Goal: Task Accomplishment & Management: Use online tool/utility

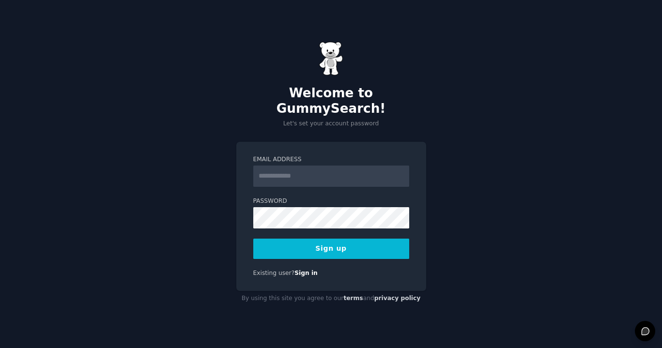
click at [342, 178] on input "Email Address" at bounding box center [331, 176] width 156 height 21
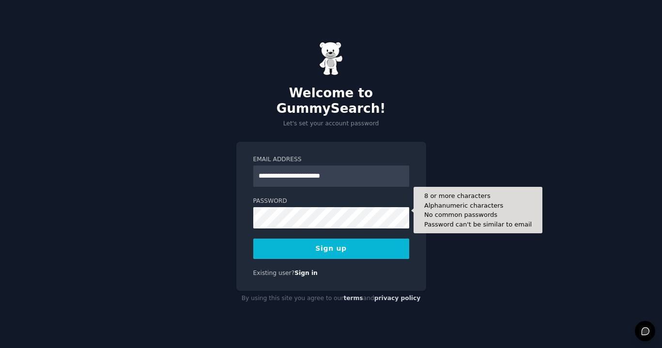
type input "**********"
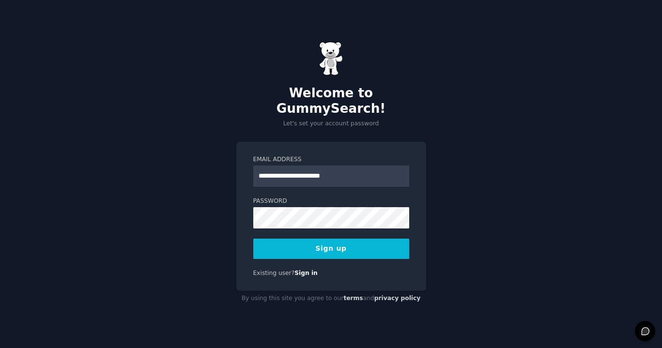
click at [301, 275] on div "**********" at bounding box center [331, 217] width 190 height 150
click at [345, 68] on div "Welcome to GummySearch! Let's set your account password" at bounding box center [331, 85] width 190 height 87
click at [302, 270] on link "Sign in" at bounding box center [306, 273] width 23 height 7
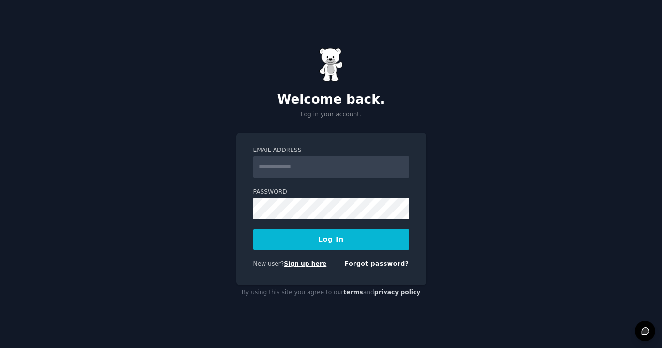
click at [304, 263] on link "Sign up here" at bounding box center [305, 264] width 43 height 7
click at [396, 163] on input "Email Address" at bounding box center [331, 166] width 156 height 21
click at [375, 263] on link "Forgot password?" at bounding box center [377, 264] width 64 height 7
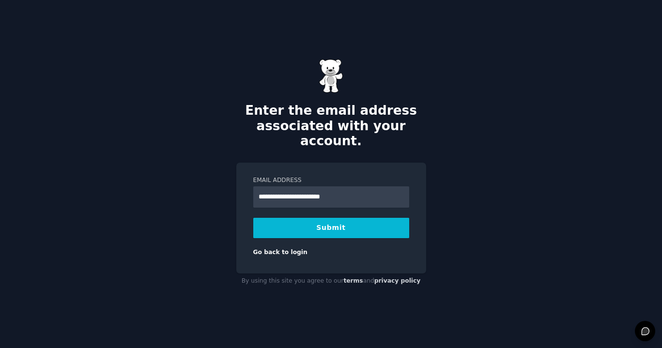
type input "**********"
click at [339, 222] on button "Submit" at bounding box center [331, 228] width 156 height 20
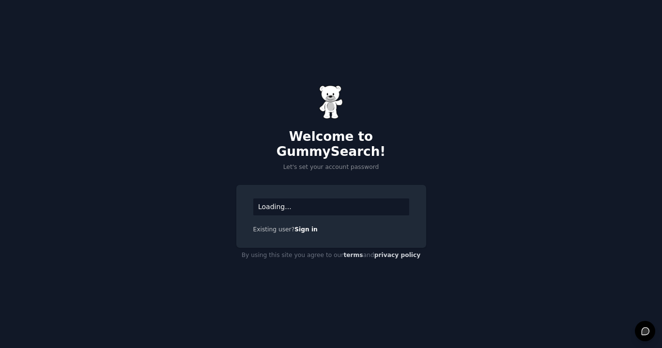
click at [309, 201] on div "Loading..." at bounding box center [331, 207] width 156 height 17
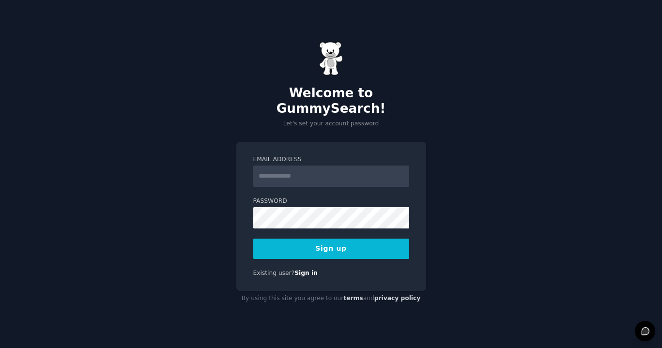
click at [362, 156] on label "Email Address" at bounding box center [331, 160] width 156 height 9
click at [362, 166] on input "Email Address" at bounding box center [331, 176] width 156 height 21
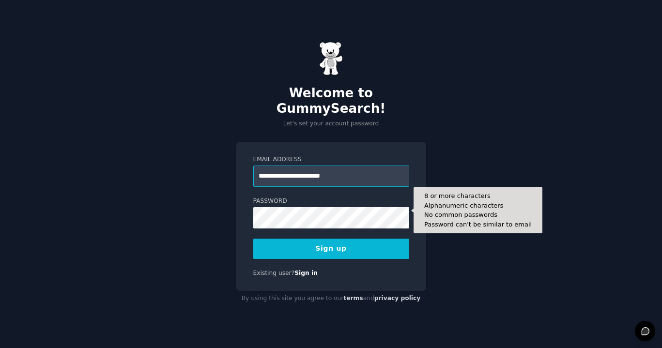
type input "**********"
click at [331, 241] on button "Sign up" at bounding box center [331, 249] width 156 height 20
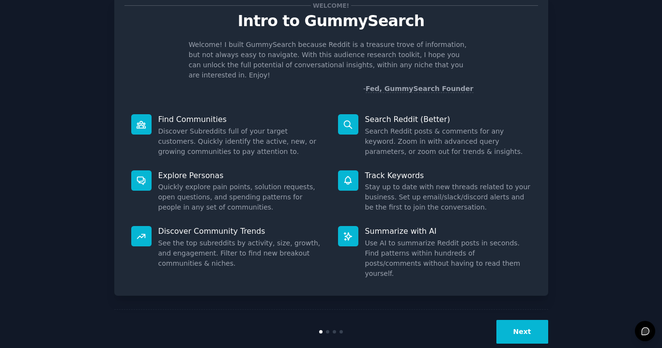
scroll to position [31, 0]
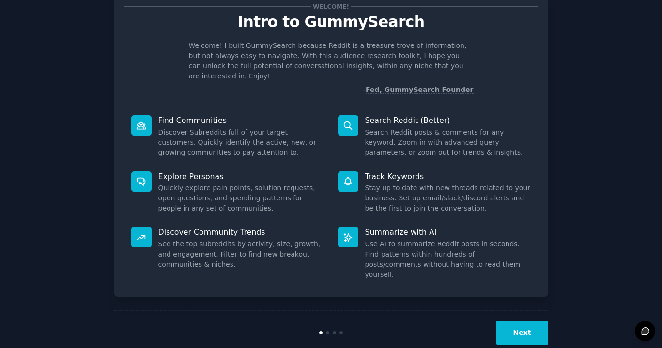
click at [508, 321] on button "Next" at bounding box center [523, 333] width 52 height 24
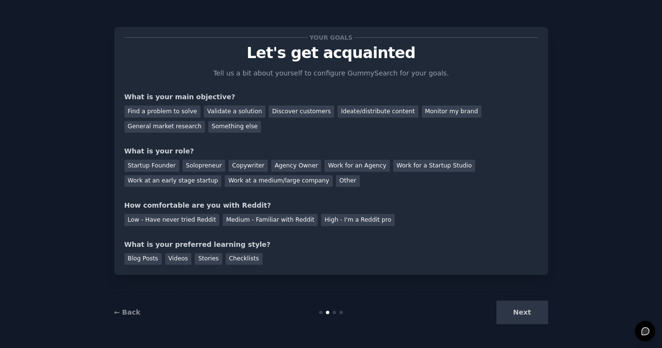
click at [527, 305] on div "Next" at bounding box center [476, 313] width 145 height 24
click at [523, 314] on div "Next" at bounding box center [476, 313] width 145 height 24
click at [523, 316] on div "Next" at bounding box center [476, 313] width 145 height 24
click at [532, 314] on div "Next" at bounding box center [476, 313] width 145 height 24
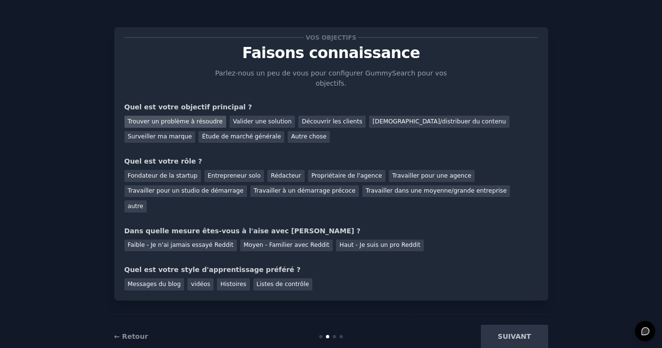
click at [206, 123] on div "Trouver un problème à résoudre" at bounding box center [176, 122] width 102 height 12
click at [199, 134] on div "Étude de marché générale" at bounding box center [242, 137] width 86 height 12
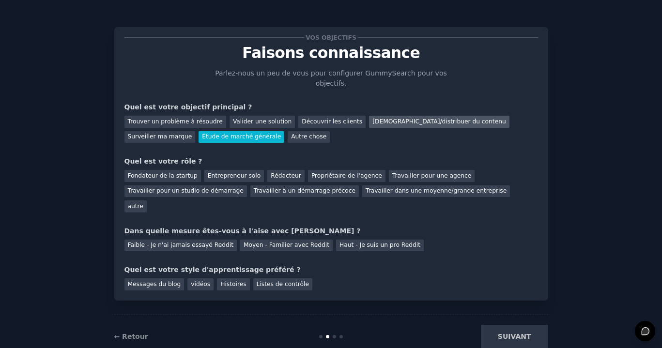
click at [385, 123] on div "[DEMOGRAPHIC_DATA]/distribuer du contenu" at bounding box center [439, 122] width 140 height 12
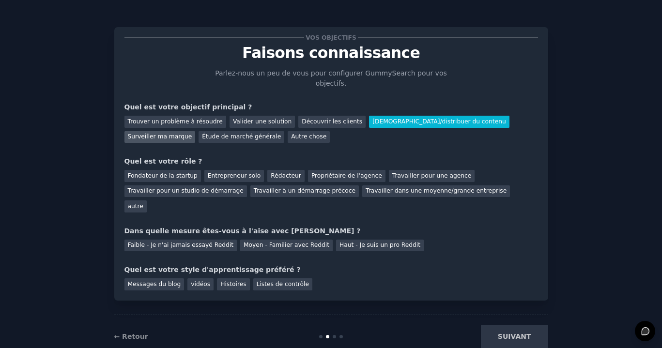
click at [196, 131] on div "Surveiller ma marque" at bounding box center [160, 137] width 71 height 12
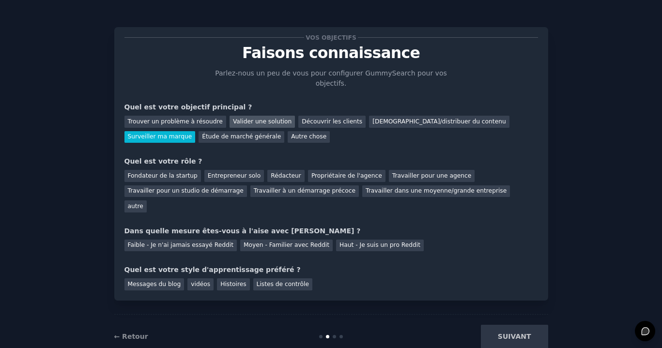
click at [265, 121] on div "Valider une solution" at bounding box center [262, 122] width 65 height 12
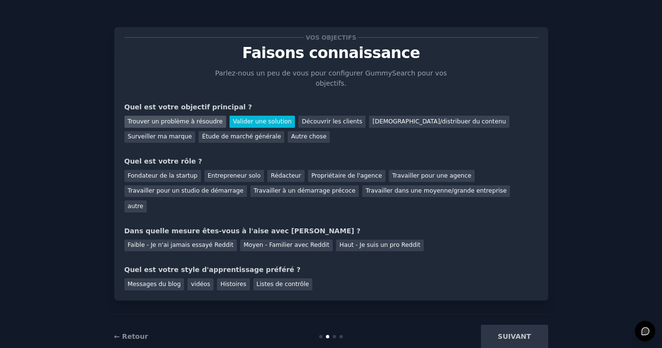
click at [197, 122] on div "Trouver un problème à résoudre" at bounding box center [176, 122] width 102 height 12
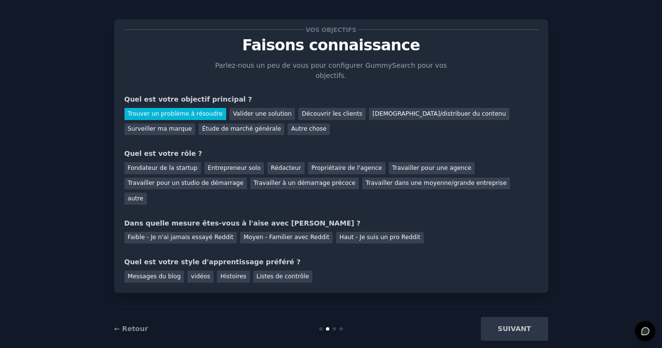
scroll to position [7, 0]
click at [239, 169] on div "Entrepreneur solo" at bounding box center [234, 169] width 60 height 12
click at [288, 126] on div "Autre chose" at bounding box center [309, 130] width 42 height 12
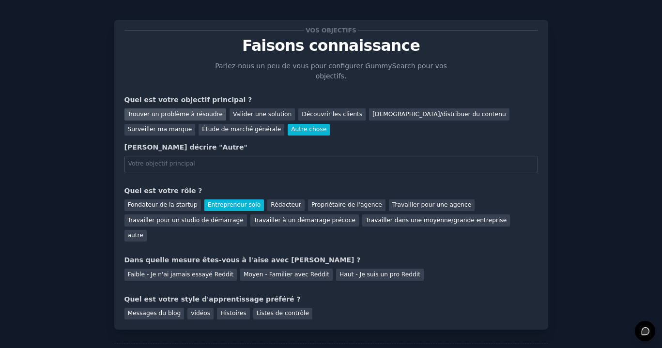
click at [195, 117] on div "Trouver un problème à résoudre" at bounding box center [176, 115] width 102 height 12
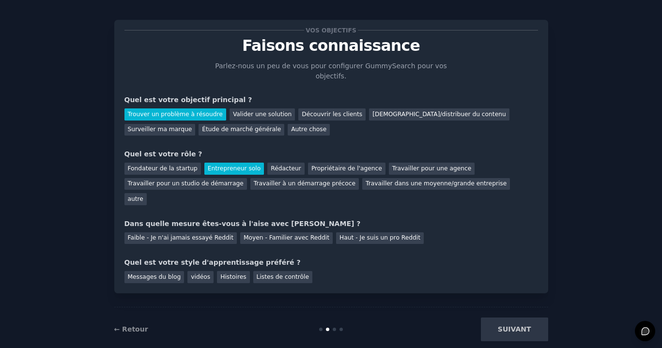
scroll to position [0, 0]
click at [222, 233] on div "Faible - Je n'ai jamais essayé Reddit" at bounding box center [181, 239] width 113 height 12
click at [228, 271] on div "Histoires" at bounding box center [233, 277] width 32 height 12
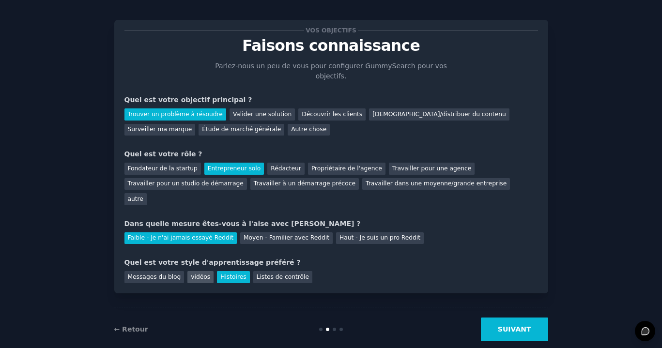
click at [196, 271] on div "vidéos" at bounding box center [200, 277] width 26 height 12
click at [241, 271] on div "Histoires" at bounding box center [233, 277] width 32 height 12
click at [535, 318] on button "SUIVANT" at bounding box center [514, 330] width 67 height 24
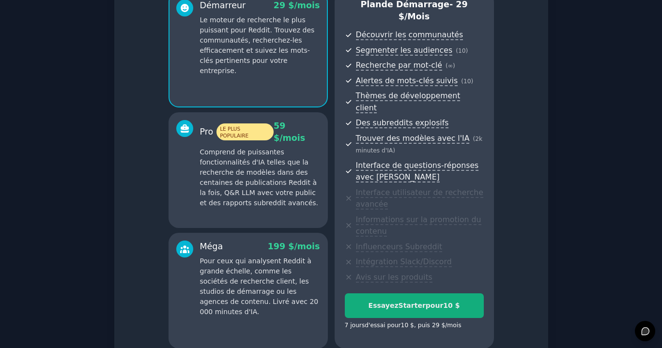
scroll to position [98, 0]
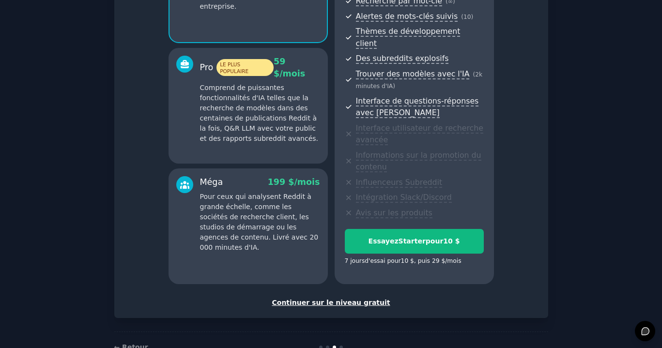
click at [354, 298] on div "Continuer sur le niveau gratuit" at bounding box center [332, 303] width 414 height 10
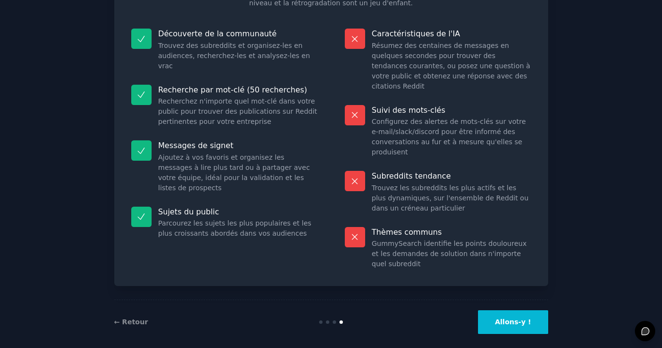
scroll to position [100, 0]
click at [509, 311] on button "Allons-y !" at bounding box center [513, 323] width 70 height 24
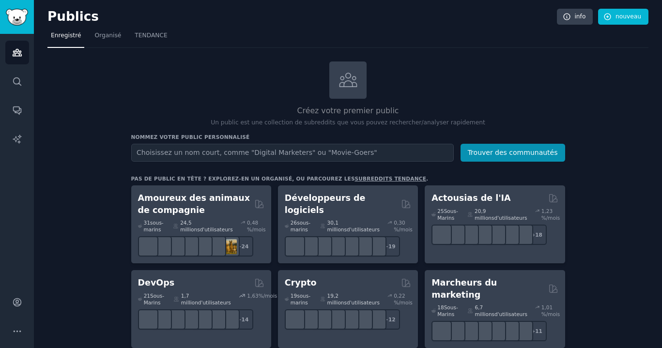
click at [314, 149] on input "text" at bounding box center [292, 153] width 323 height 18
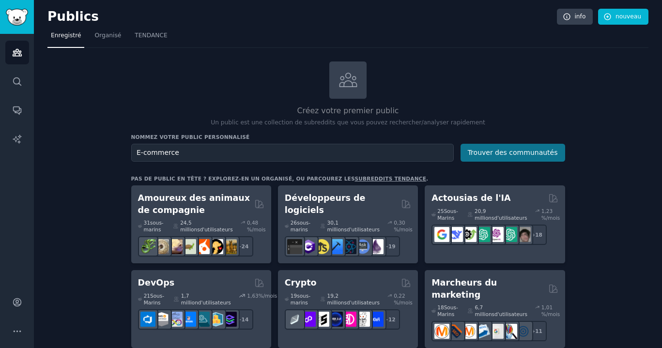
type input "E-commerce"
click at [488, 153] on button "Trouver des communautés" at bounding box center [513, 153] width 105 height 18
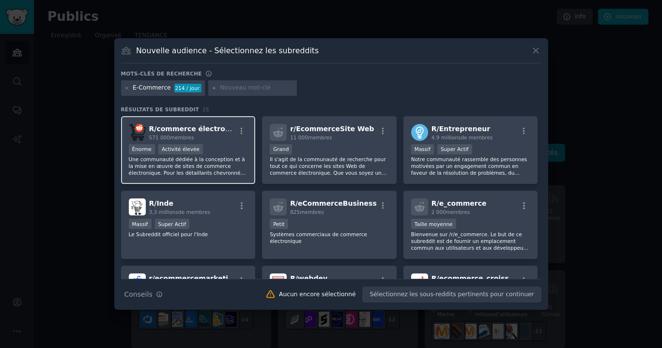
click at [216, 152] on div "Énorme Activité élevée" at bounding box center [188, 150] width 119 height 12
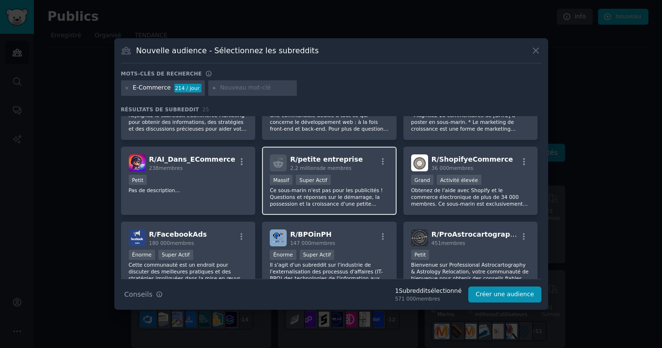
scroll to position [250, 0]
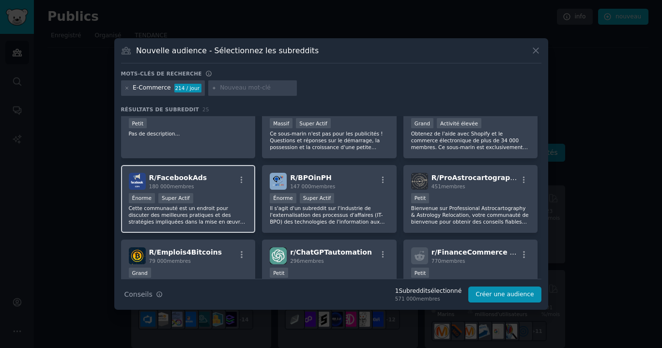
click at [203, 201] on div "Énorme Super Actif" at bounding box center [188, 199] width 119 height 12
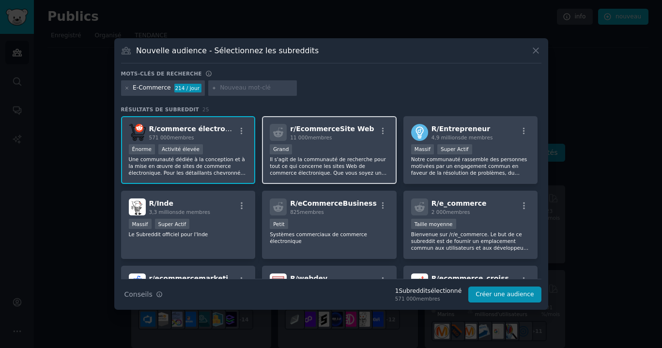
scroll to position [0, 0]
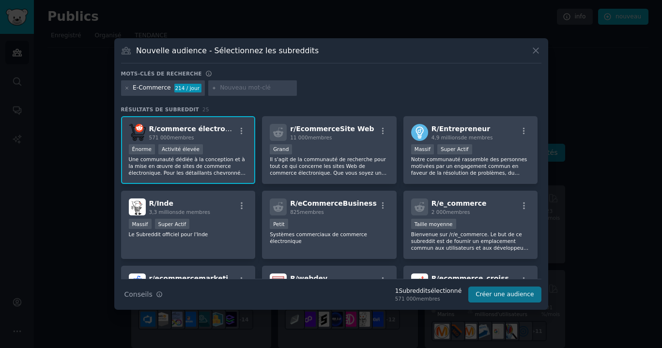
click at [513, 300] on button "Créer une audience" at bounding box center [504, 295] width 73 height 16
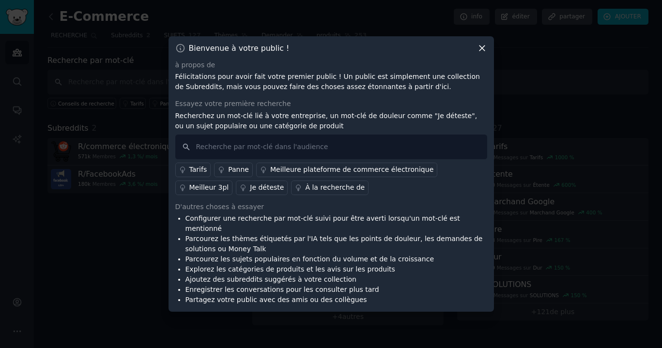
click at [477, 52] on icon at bounding box center [482, 48] width 10 height 10
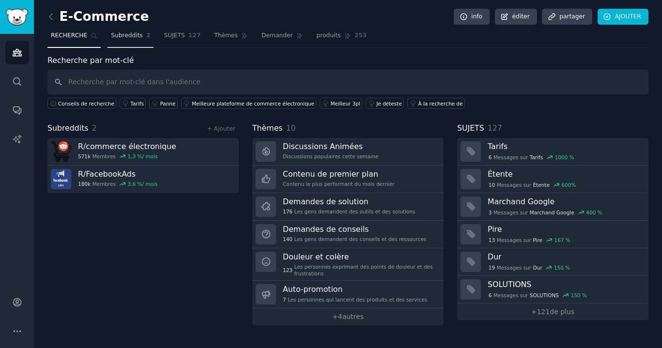
click at [130, 36] on span "Subreddits" at bounding box center [127, 35] width 32 height 9
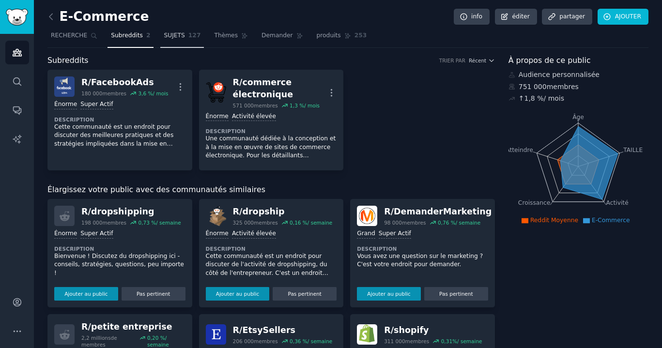
click at [186, 43] on link "SUJETS 127" at bounding box center [182, 38] width 44 height 20
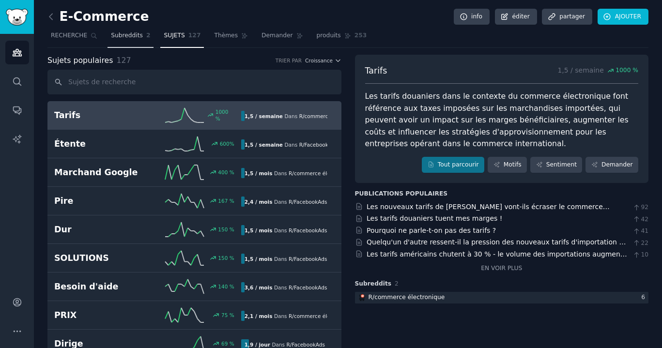
click at [126, 37] on span "Subreddits" at bounding box center [127, 35] width 32 height 9
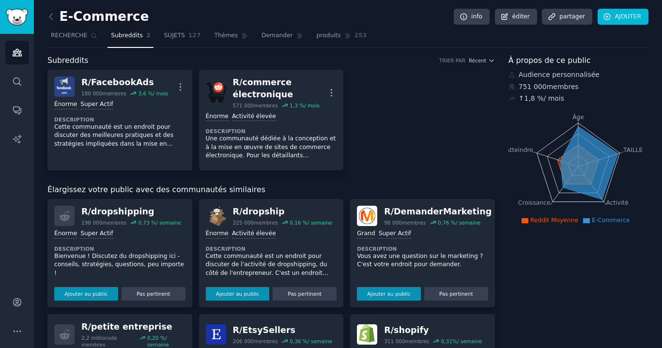
click at [17, 64] on link "Publics" at bounding box center [17, 53] width 24 height 24
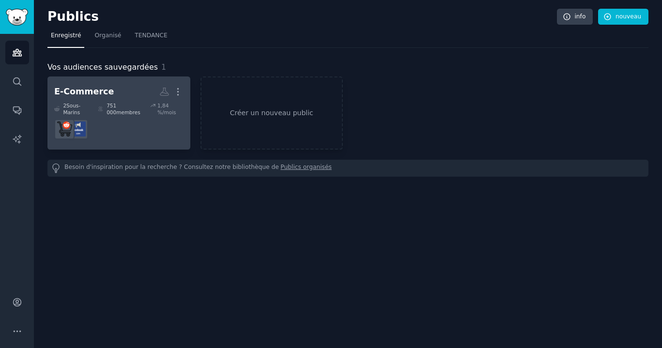
click at [130, 91] on h2 "E-Commerce PLUS" at bounding box center [118, 91] width 129 height 17
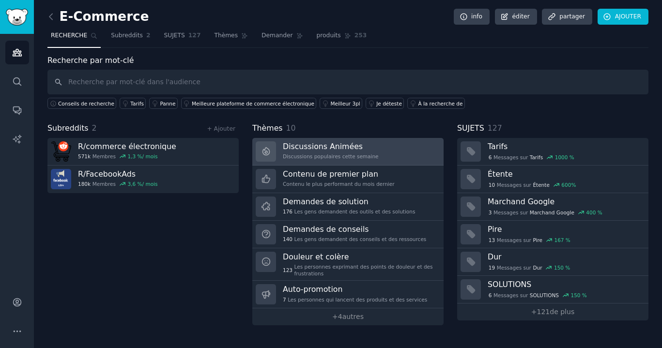
click at [329, 164] on link "Discussions Animées Discussions populaires cette semaine" at bounding box center [347, 152] width 191 height 28
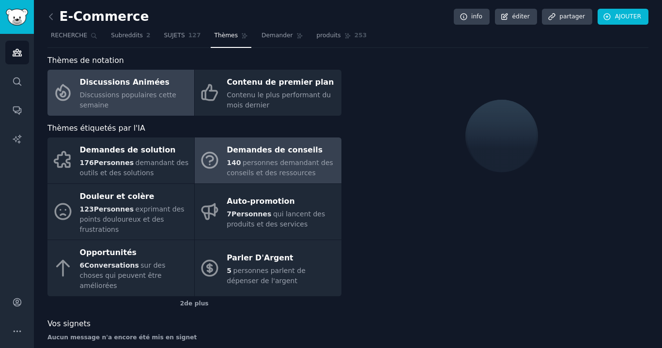
click at [287, 165] on span "personnes demandant des conseils et des ressources" at bounding box center [280, 168] width 107 height 18
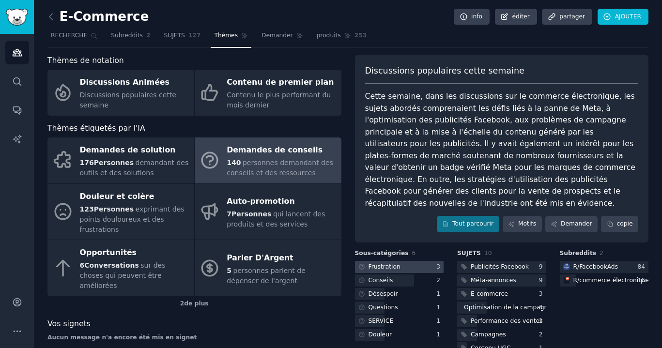
click at [408, 261] on div at bounding box center [399, 267] width 89 height 12
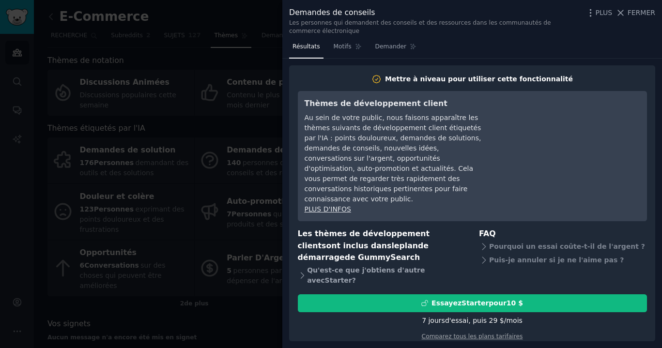
click at [303, 271] on icon at bounding box center [303, 276] width 10 height 10
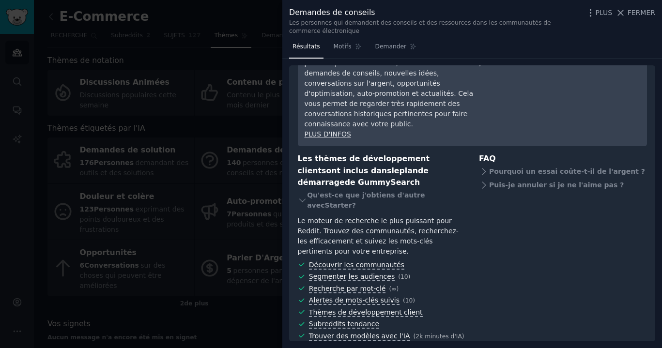
scroll to position [108, 0]
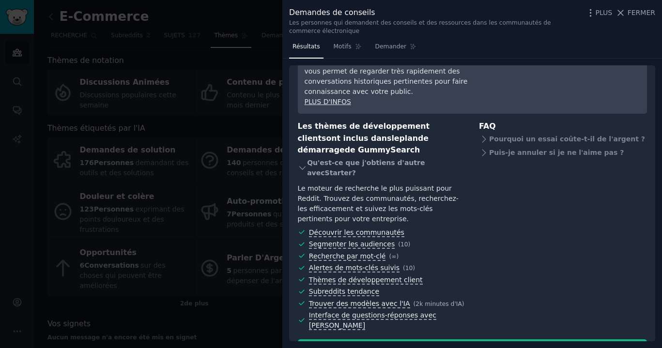
click at [299, 163] on icon at bounding box center [303, 168] width 10 height 10
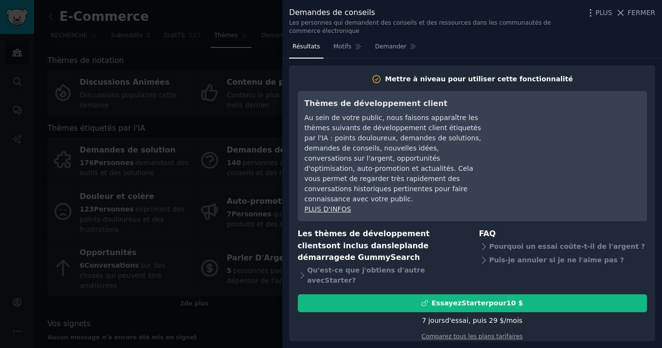
click at [256, 239] on div at bounding box center [331, 174] width 662 height 348
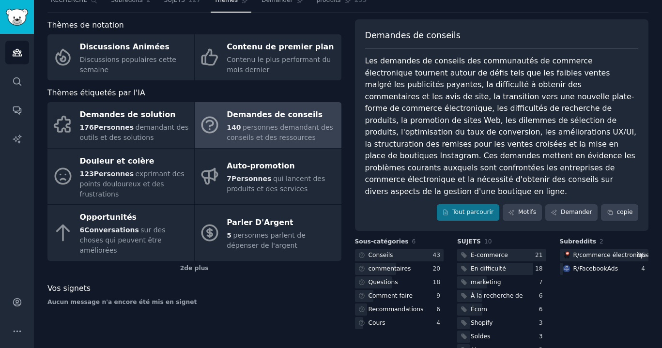
scroll to position [70, 0]
